Goal: Task Accomplishment & Management: Manage account settings

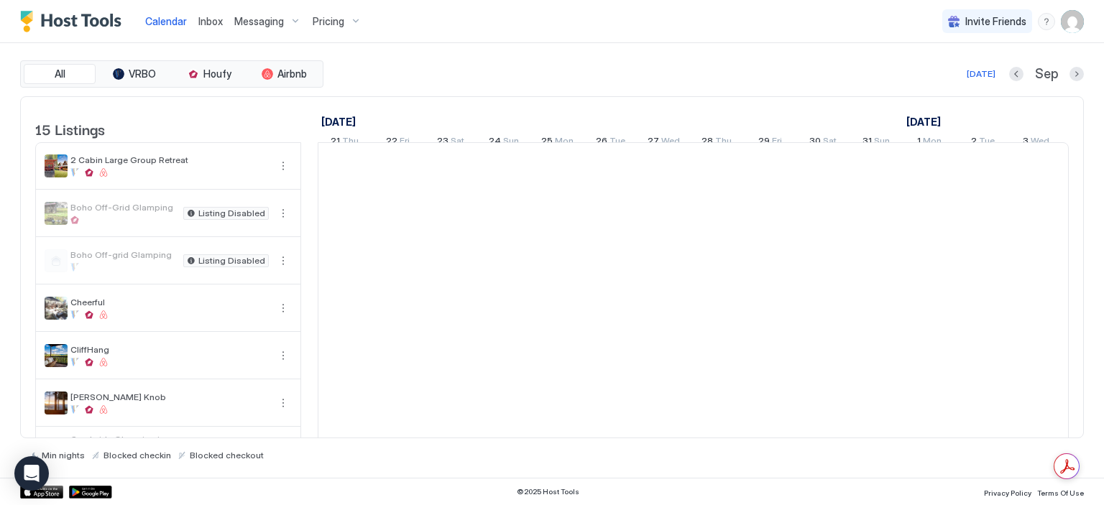
scroll to position [0, 799]
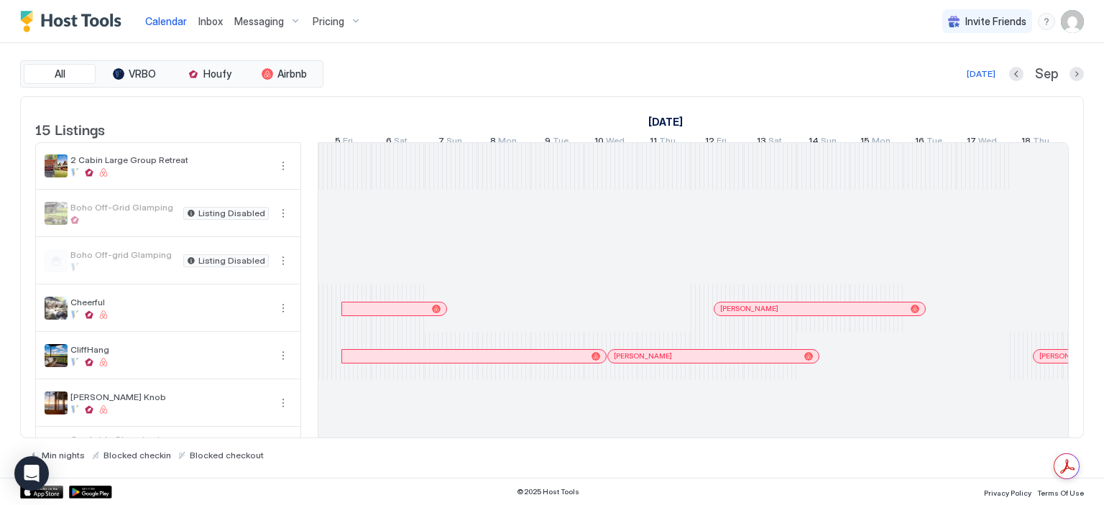
click at [351, 19] on div "Pricing" at bounding box center [337, 21] width 60 height 24
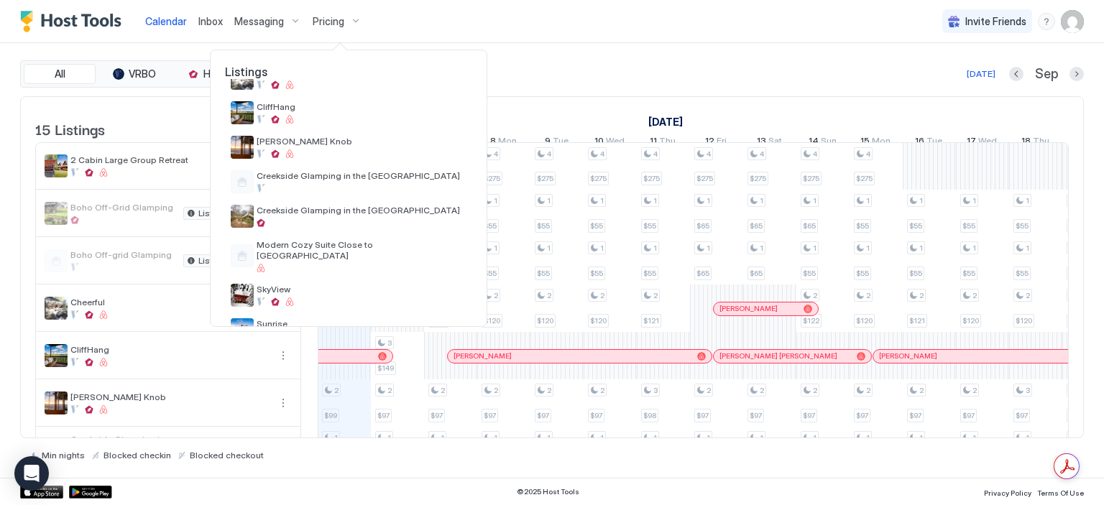
scroll to position [180, 0]
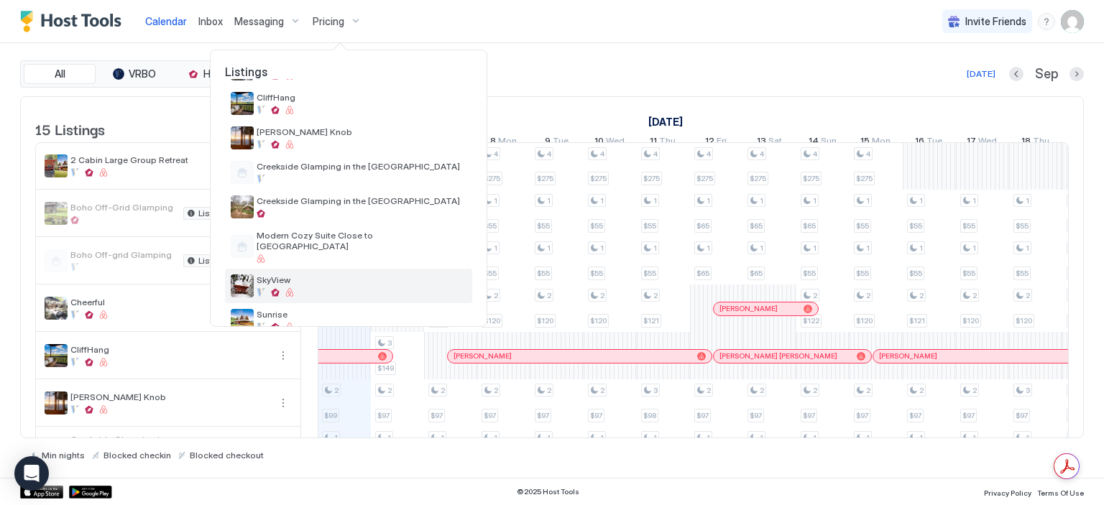
click at [373, 275] on div "SkyView" at bounding box center [362, 286] width 210 height 22
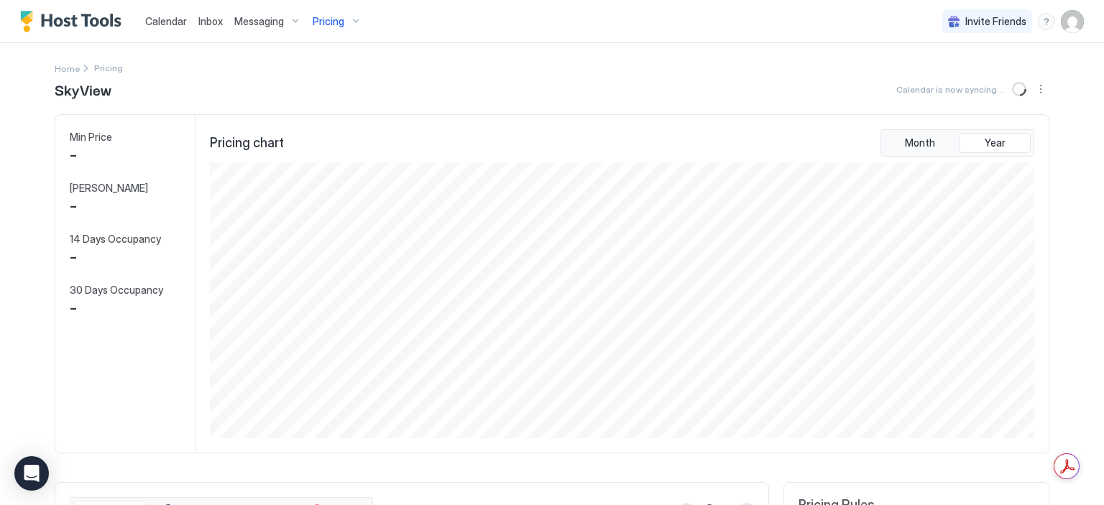
scroll to position [276, 828]
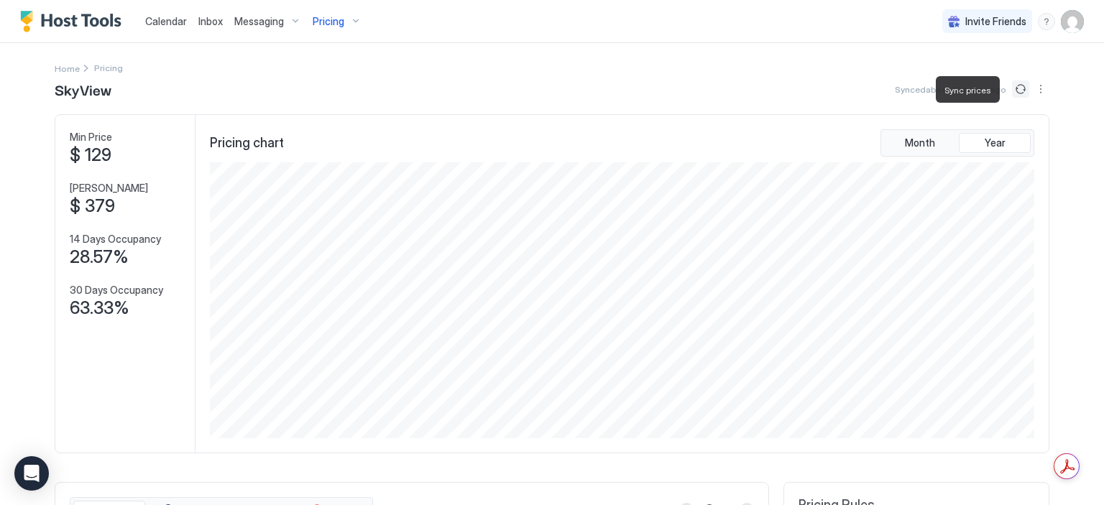
click at [1012, 86] on button "Sync prices" at bounding box center [1020, 89] width 17 height 17
click at [1032, 89] on button "More options" at bounding box center [1040, 89] width 17 height 17
click at [1012, 157] on span "Airbnb Settings" at bounding box center [1010, 155] width 64 height 11
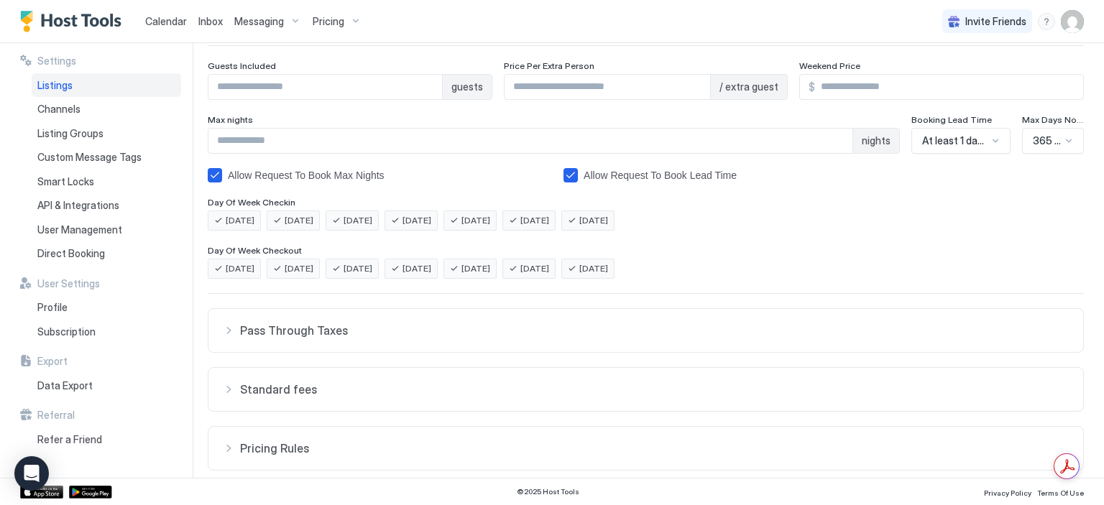
scroll to position [293, 0]
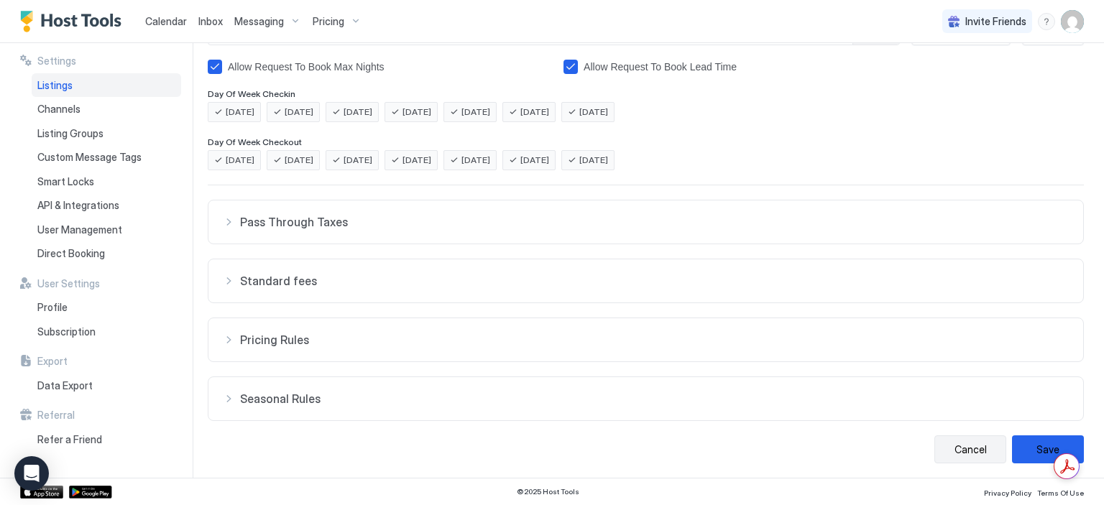
click at [942, 448] on button "Cancel" at bounding box center [971, 450] width 72 height 28
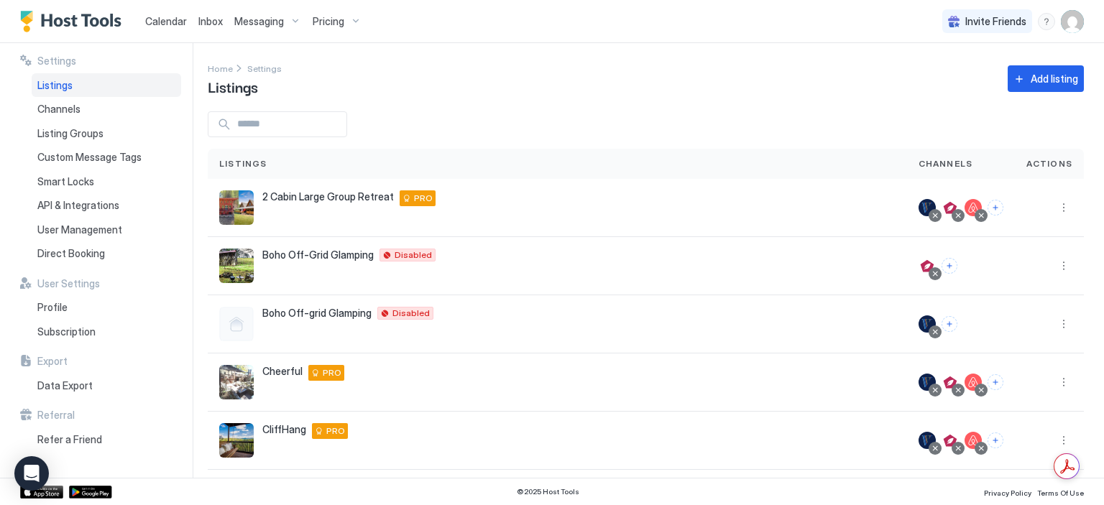
click at [349, 17] on div "Pricing" at bounding box center [337, 21] width 60 height 24
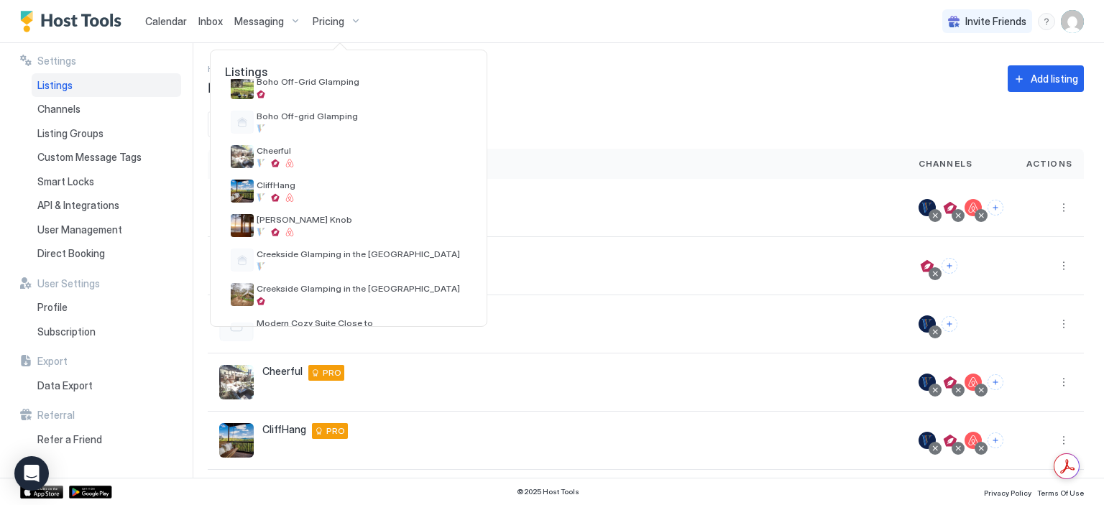
scroll to position [105, 0]
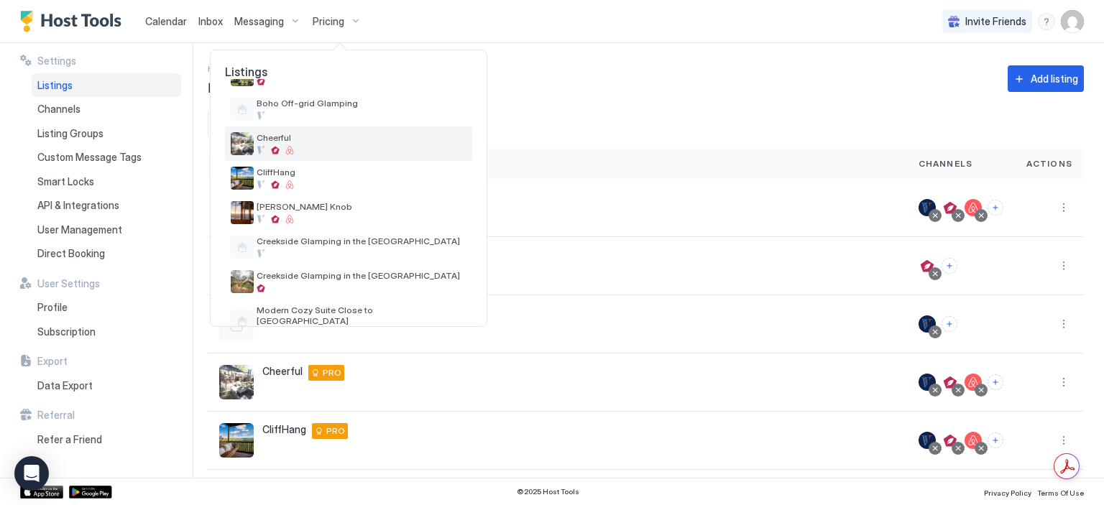
click at [406, 149] on div at bounding box center [362, 150] width 210 height 9
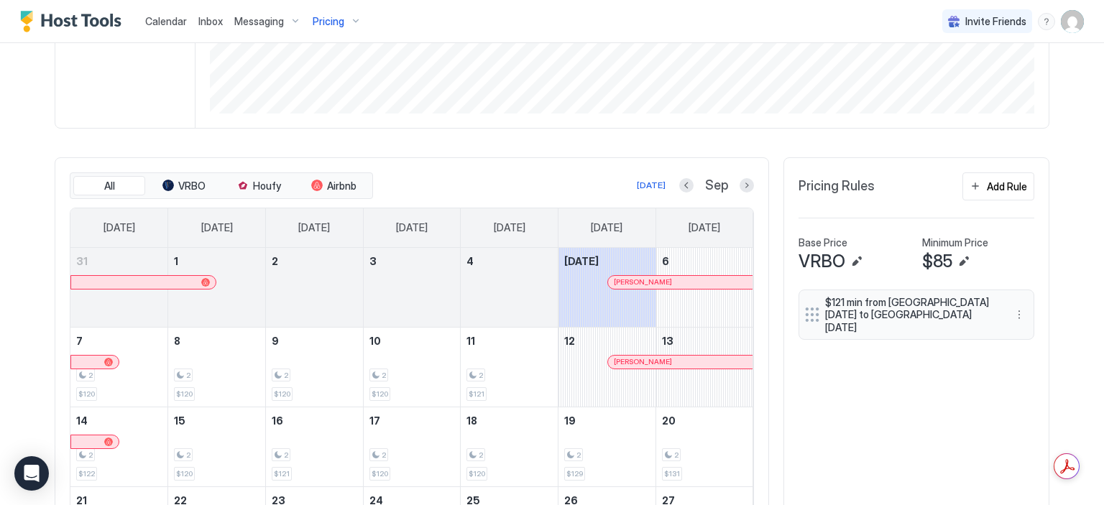
scroll to position [340, 0]
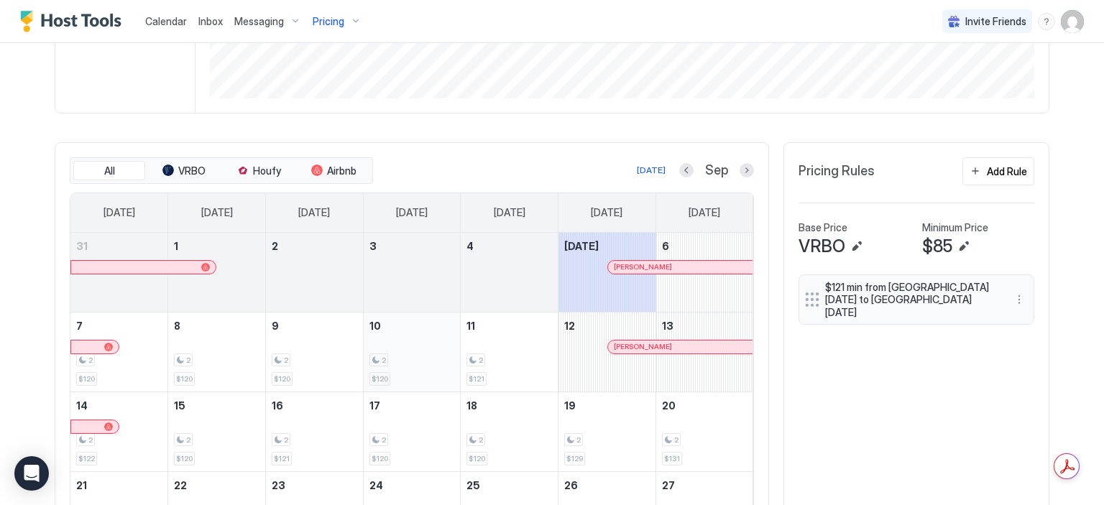
drag, startPoint x: 195, startPoint y: 317, endPoint x: 409, endPoint y: 326, distance: 214.4
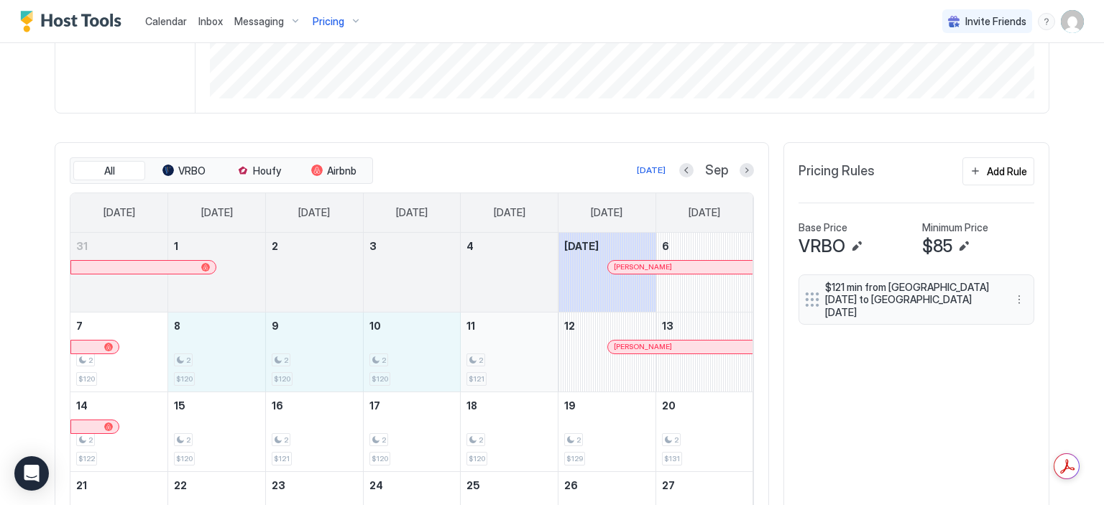
drag, startPoint x: 409, startPoint y: 326, endPoint x: 501, endPoint y: 347, distance: 94.4
click at [501, 347] on tr "7 2 $120 8 2 $120 9 2 $120 10 2 $120 11 2 $121 12 [PERSON_NAME] 13" at bounding box center [411, 352] width 683 height 80
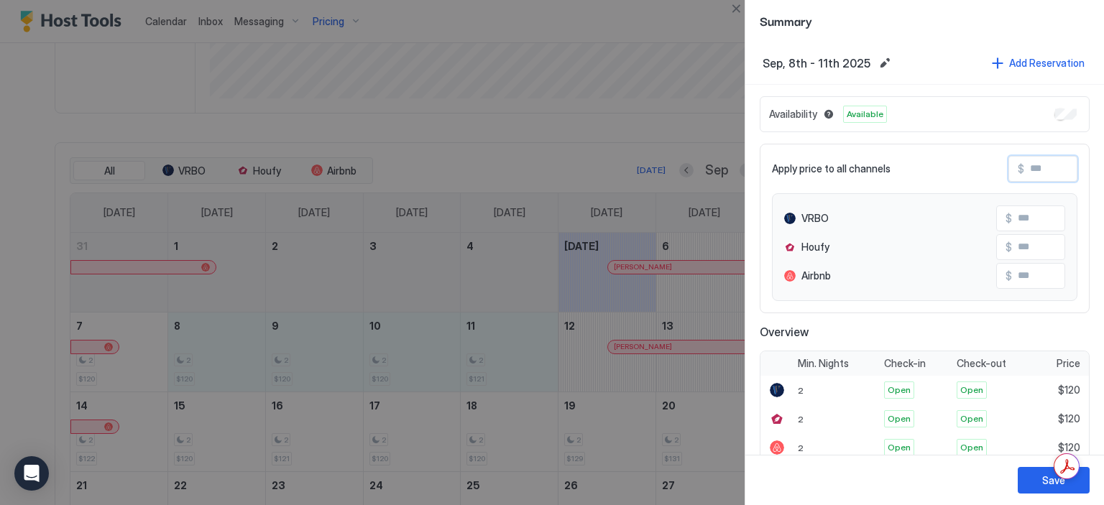
drag, startPoint x: 1048, startPoint y: 173, endPoint x: 1018, endPoint y: 173, distance: 30.2
click at [1025, 173] on input "Input Field" at bounding box center [1082, 169] width 115 height 24
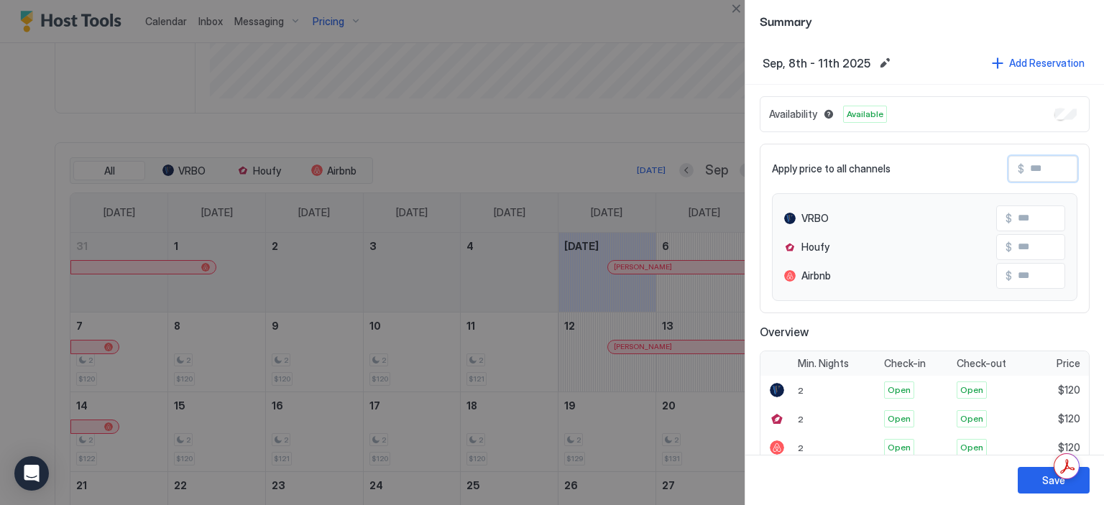
type input "*"
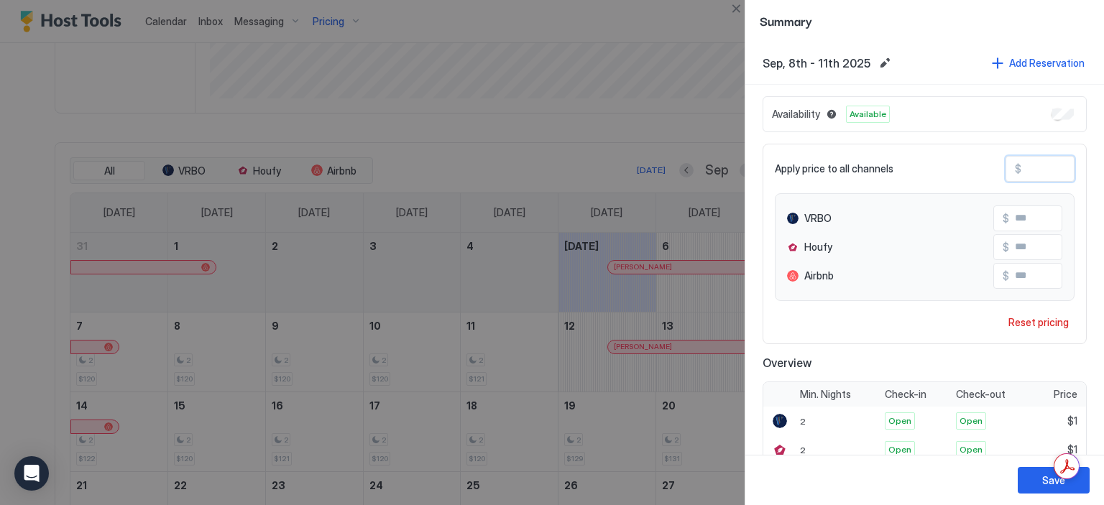
type input "**"
type input "***"
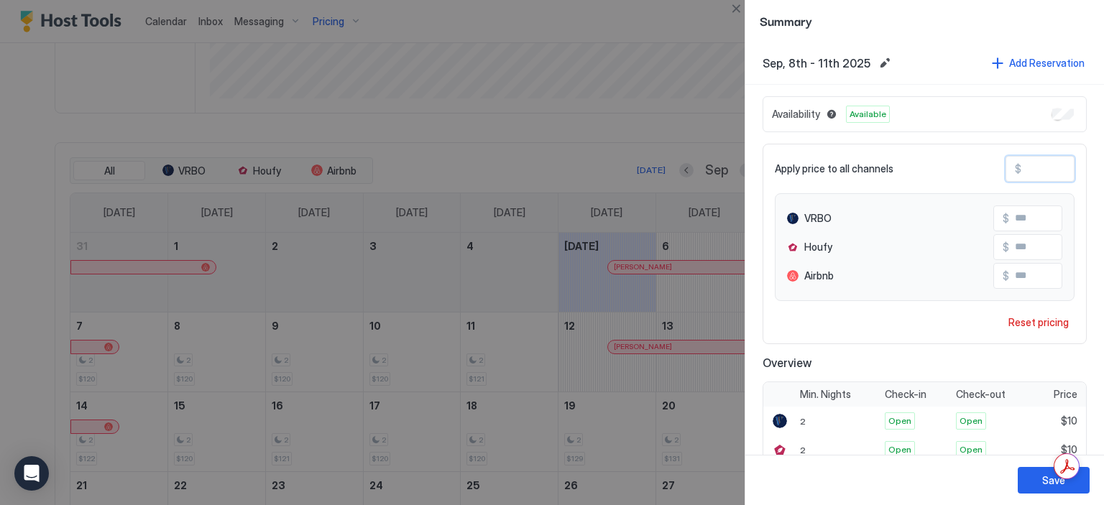
type input "***"
click at [1029, 477] on button "Save" at bounding box center [1054, 480] width 72 height 27
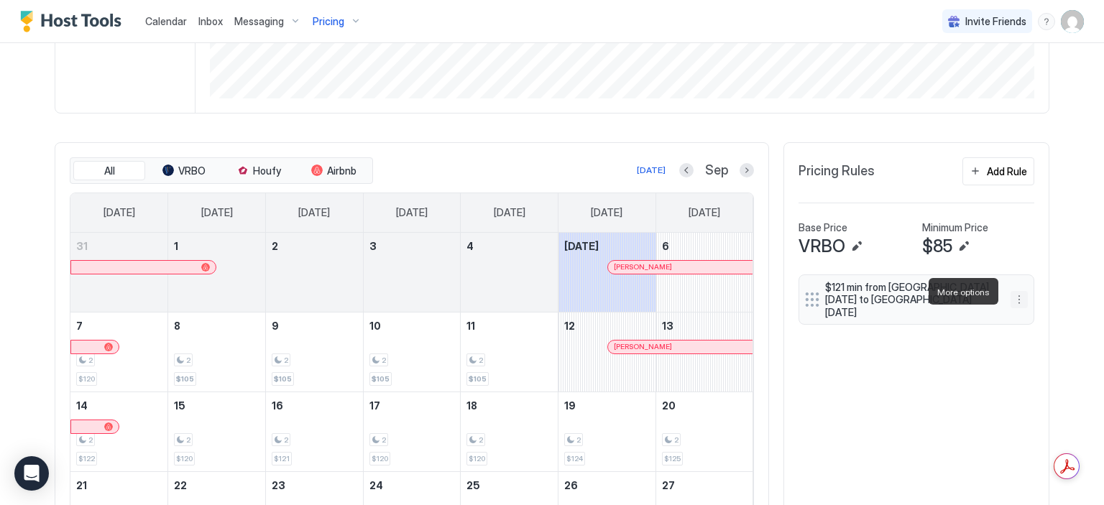
click at [1016, 292] on button "More options" at bounding box center [1019, 299] width 17 height 17
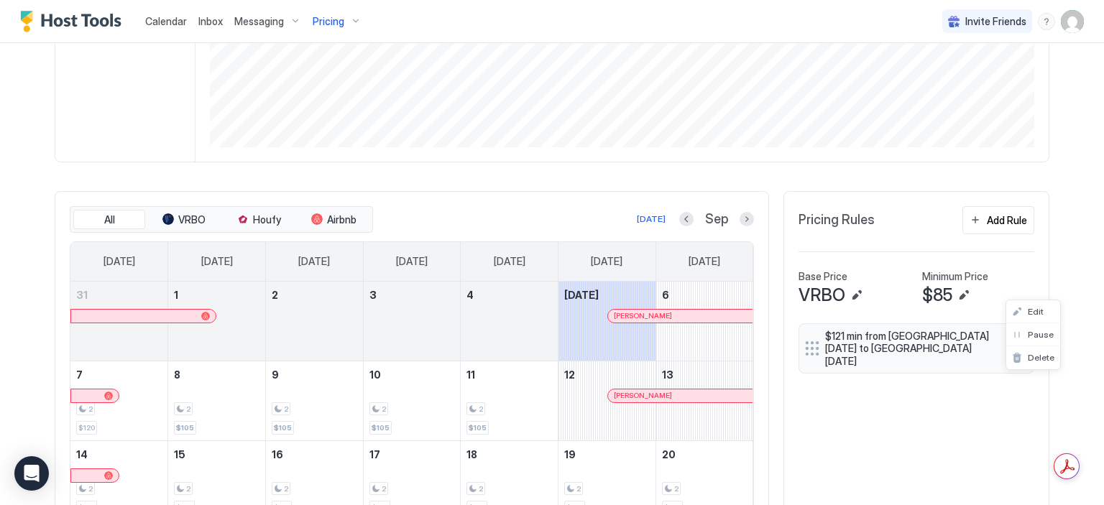
scroll to position [389, 0]
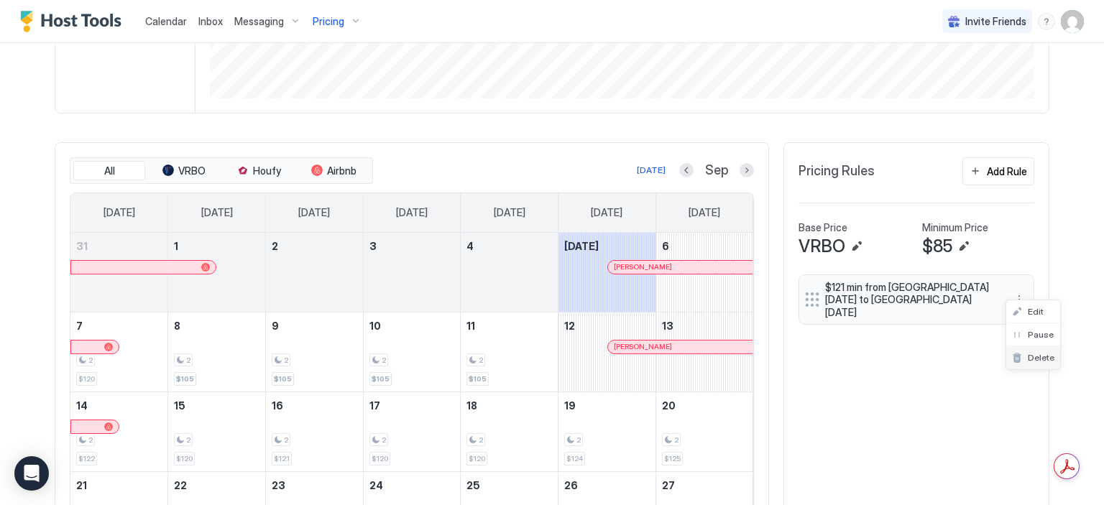
click at [1034, 354] on span "Delete" at bounding box center [1041, 357] width 27 height 11
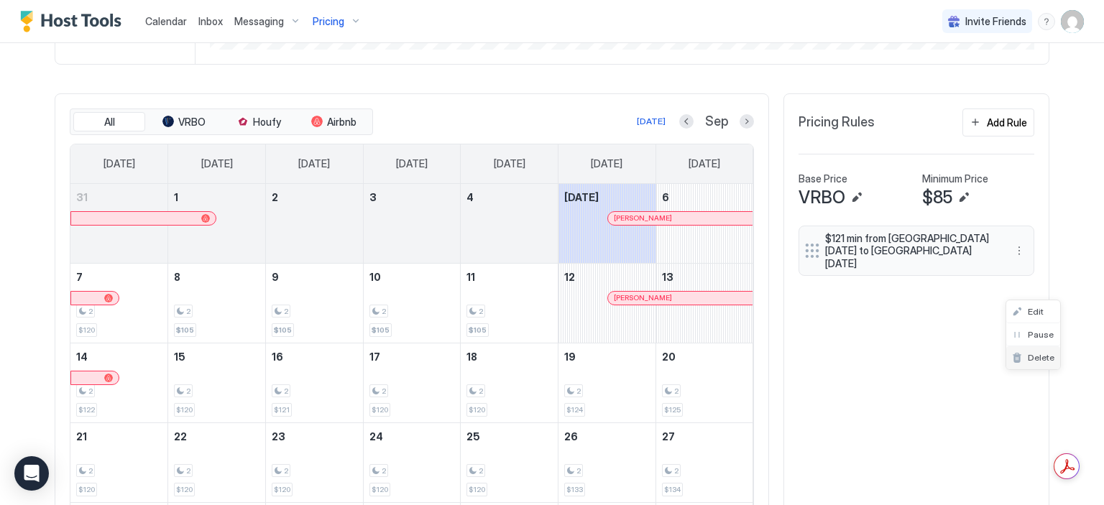
scroll to position [340, 0]
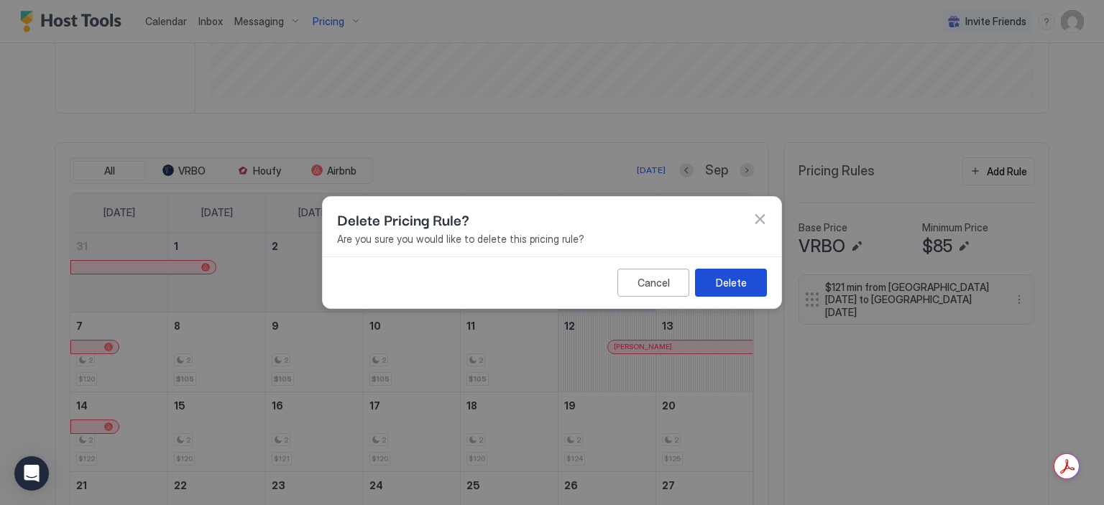
click at [759, 285] on button "Delete" at bounding box center [731, 283] width 72 height 28
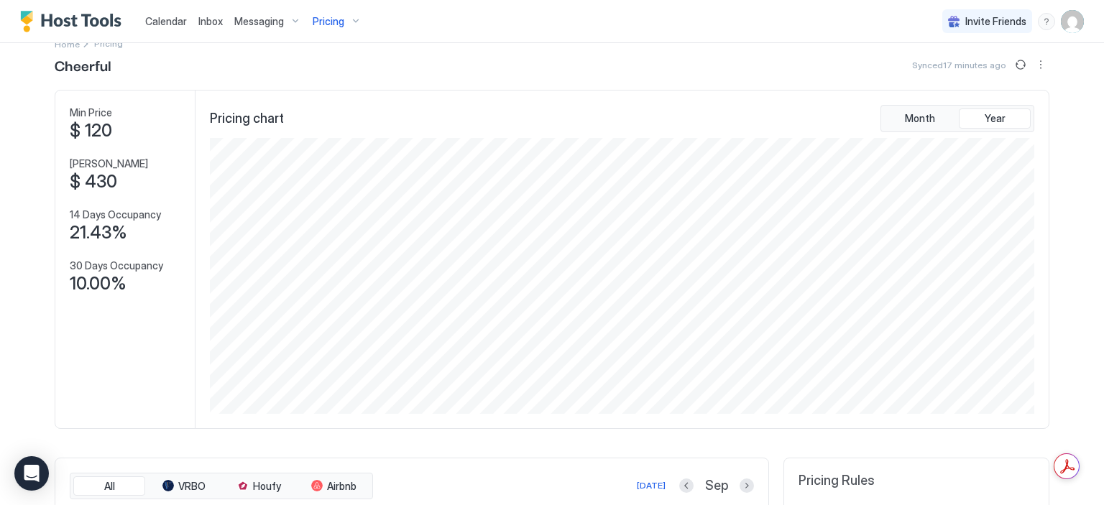
scroll to position [0, 0]
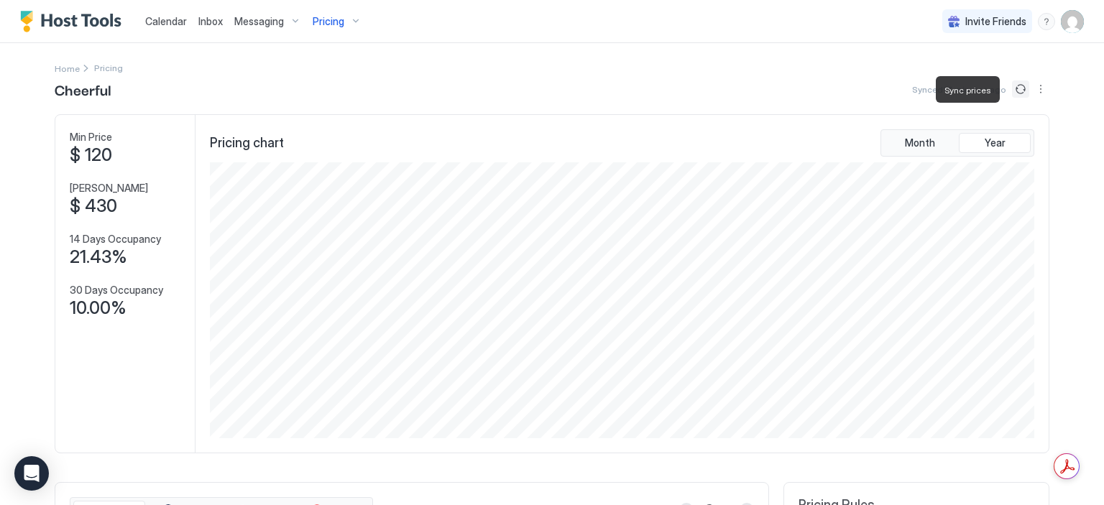
click at [1015, 86] on button "Sync prices" at bounding box center [1020, 89] width 17 height 17
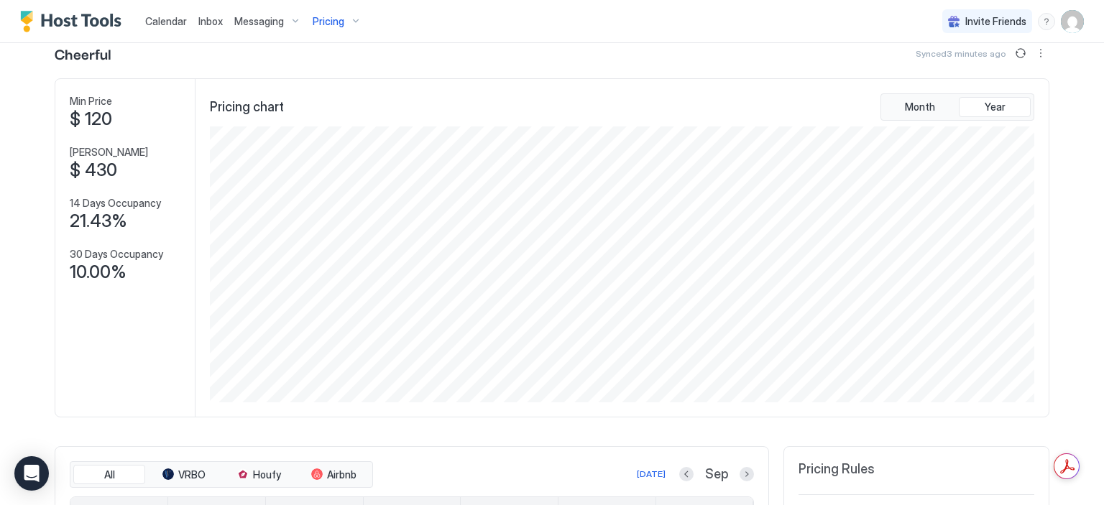
scroll to position [43, 0]
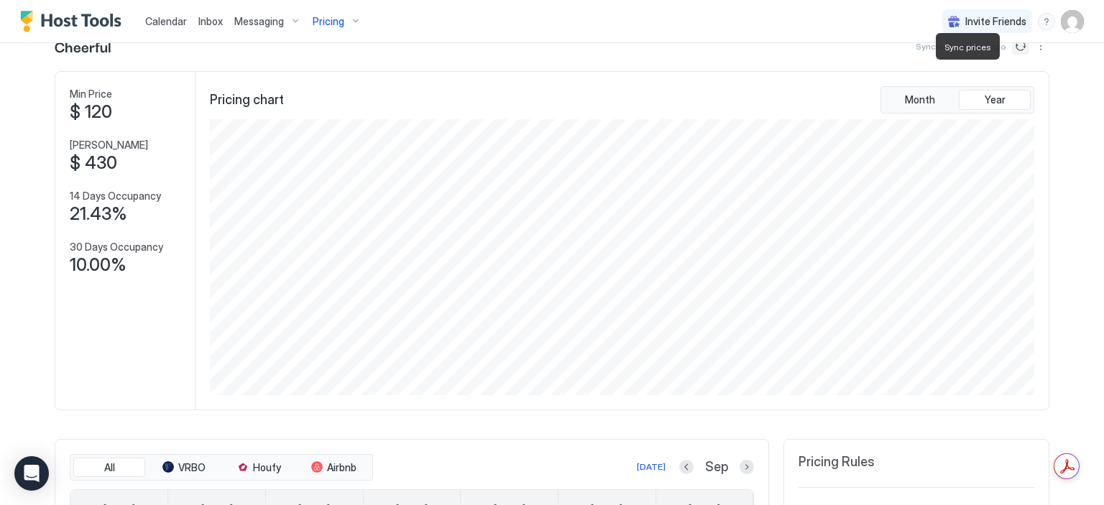
click at [1012, 47] on button "Sync prices" at bounding box center [1020, 45] width 17 height 17
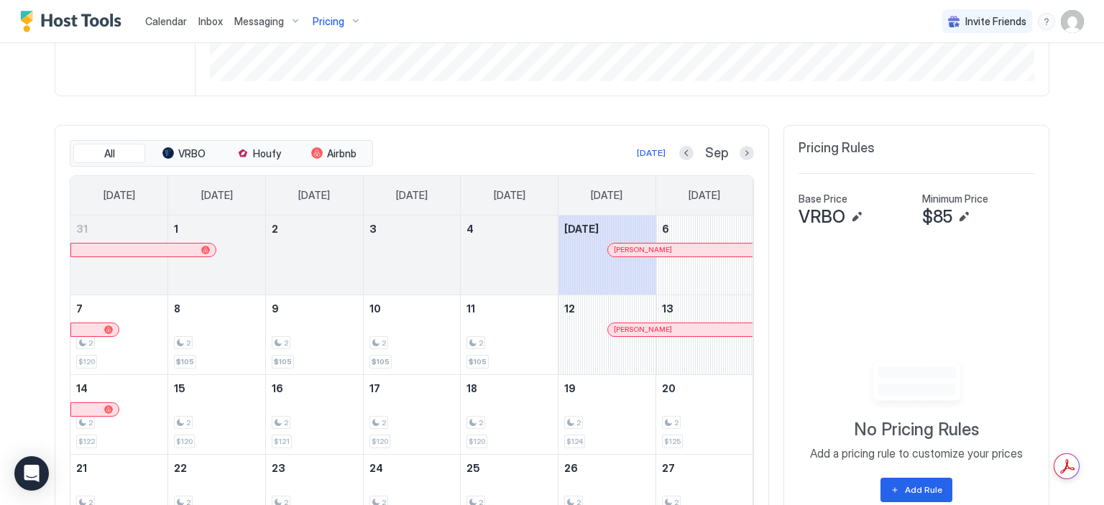
scroll to position [364, 0]
